Goal: Book appointment/travel/reservation

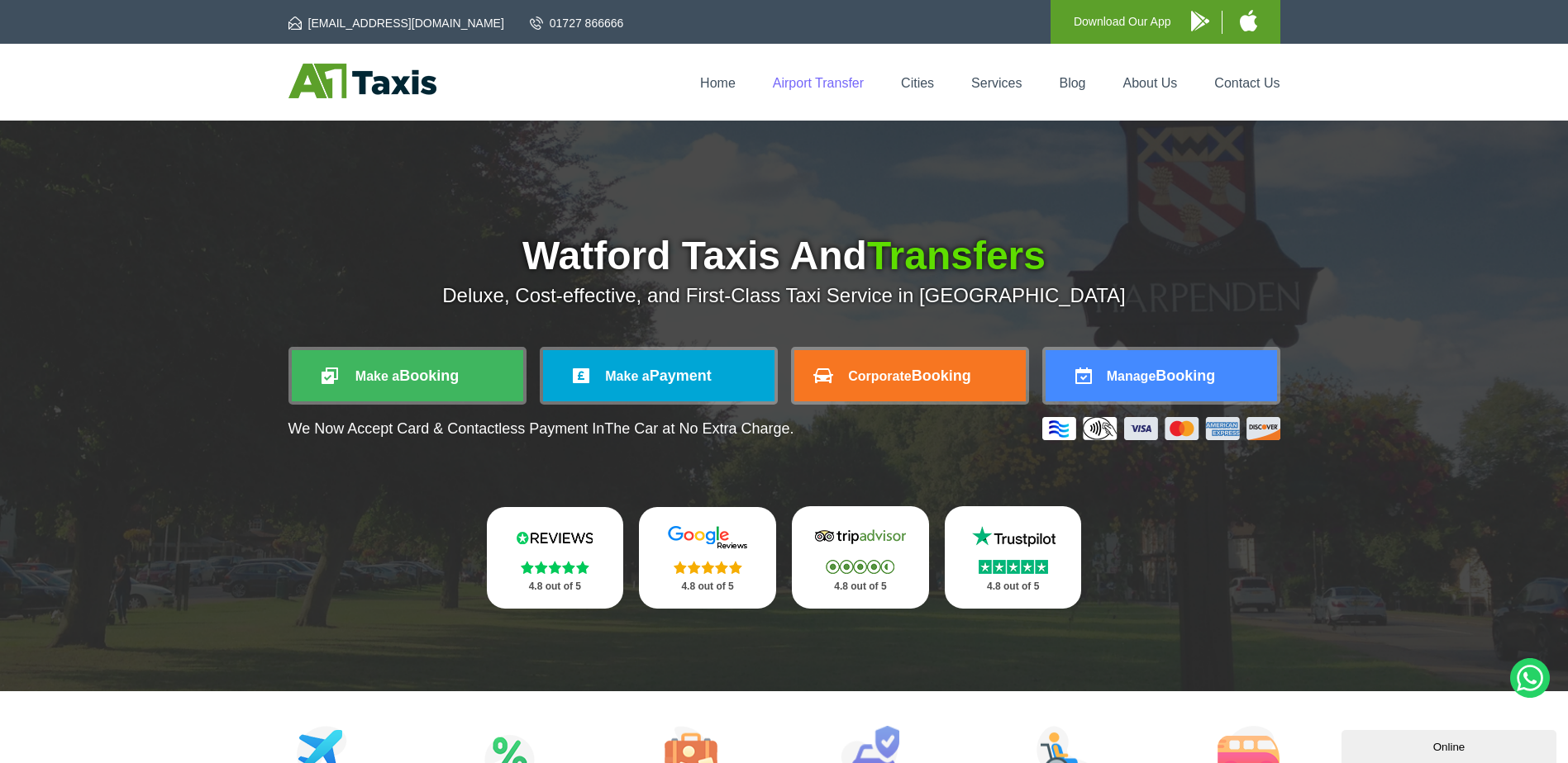
click at [777, 82] on link "Airport Transfer" at bounding box center [818, 82] width 91 height 14
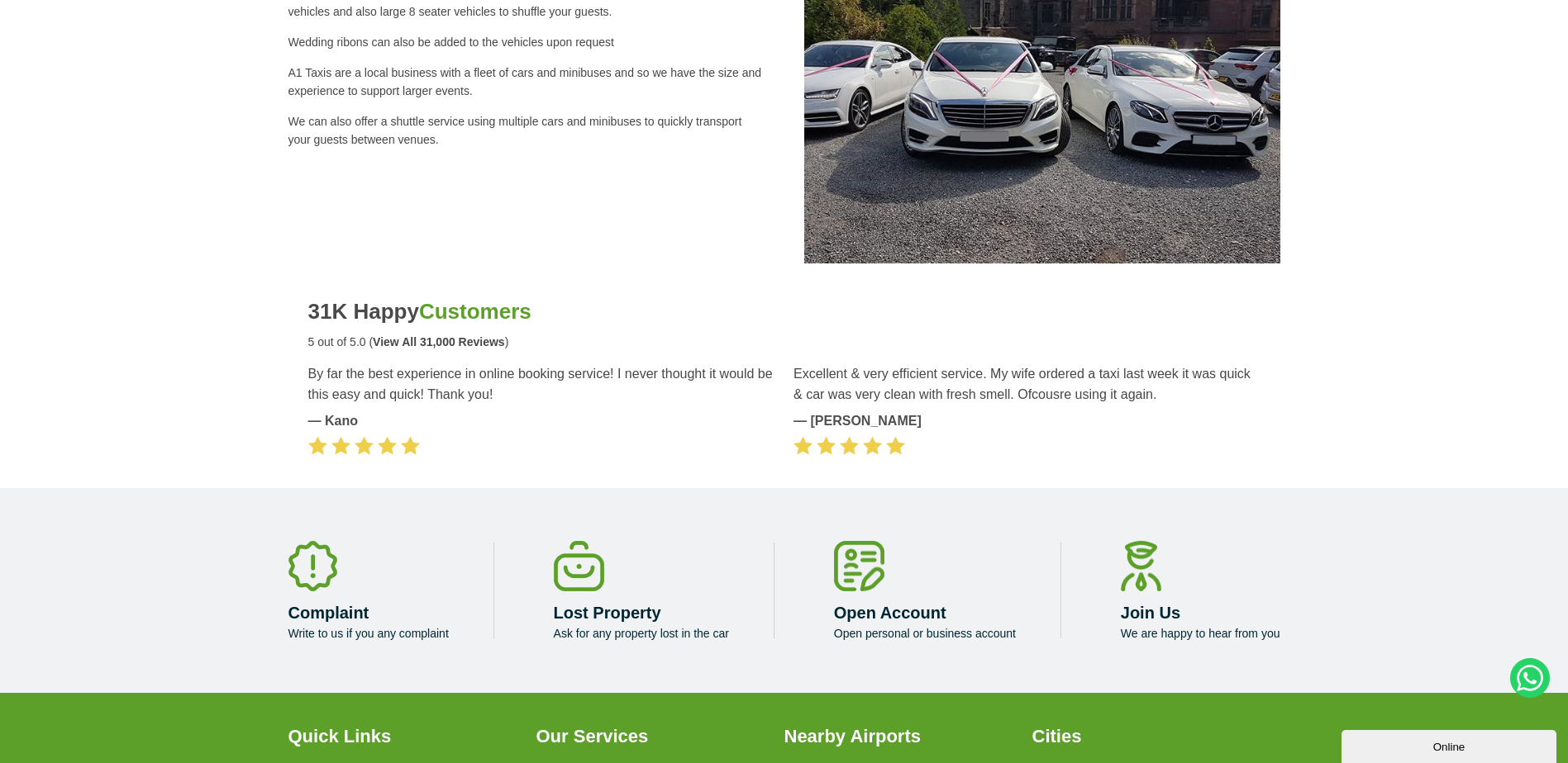
scroll to position [3882, 0]
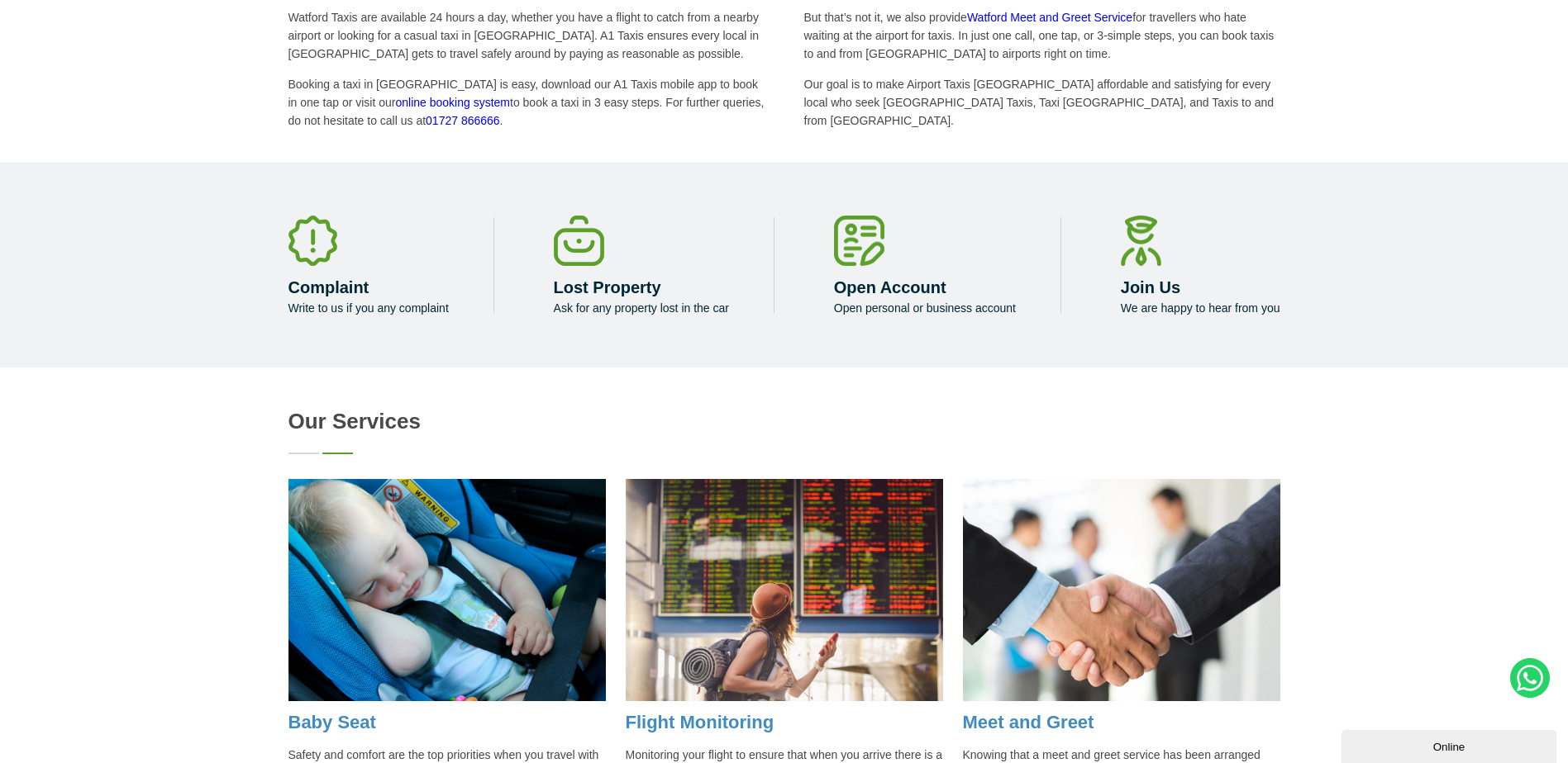
scroll to position [909, 0]
